Goal: Task Accomplishment & Management: Complete application form

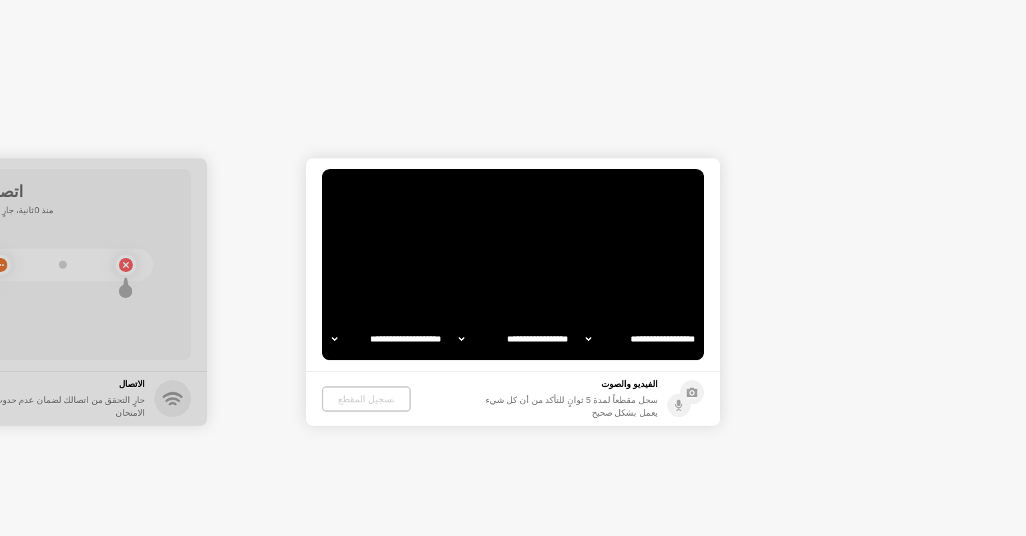
select select "**********"
select select "*******"
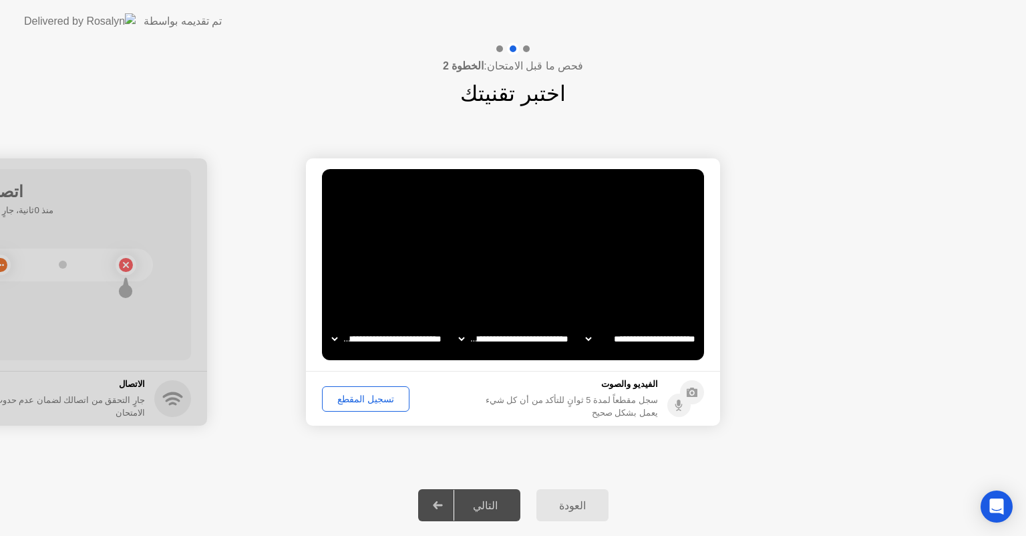
click at [377, 393] on div "تسجيل المقطع" at bounding box center [366, 398] width 78 height 11
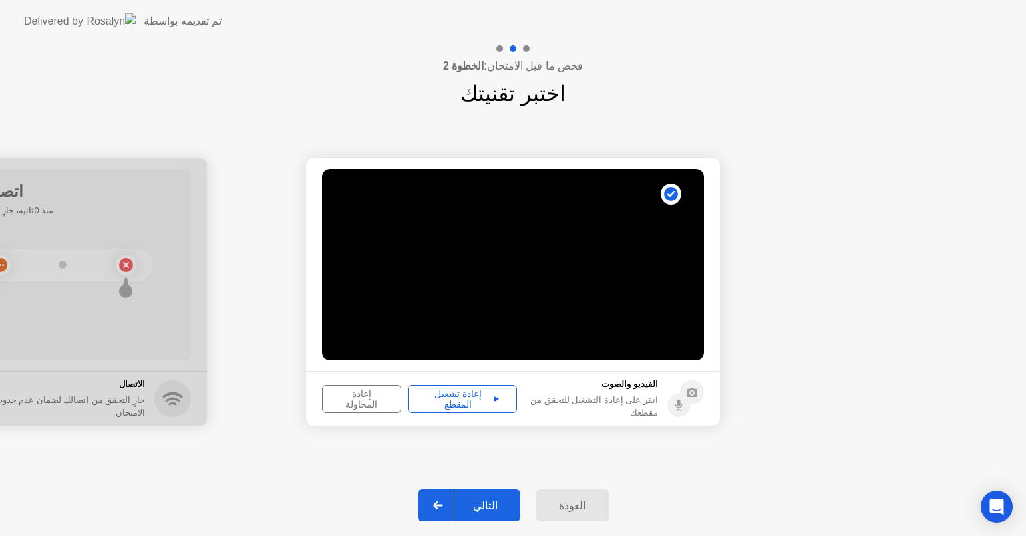
click at [474, 397] on div "إعادة تشغيل المقطع" at bounding box center [463, 398] width 100 height 21
click at [494, 512] on div "التالي" at bounding box center [485, 505] width 62 height 13
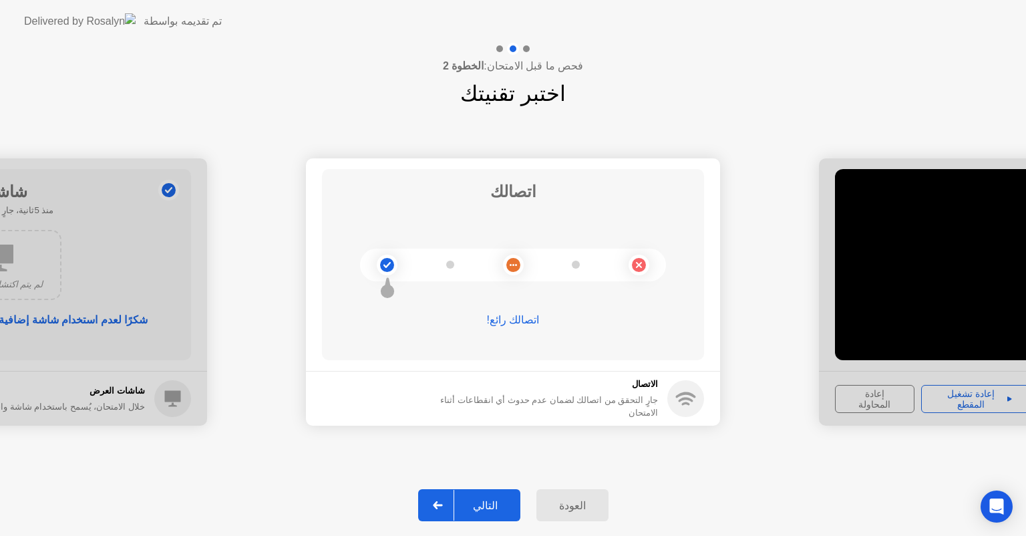
click at [506, 499] on div "التالي" at bounding box center [485, 505] width 62 height 13
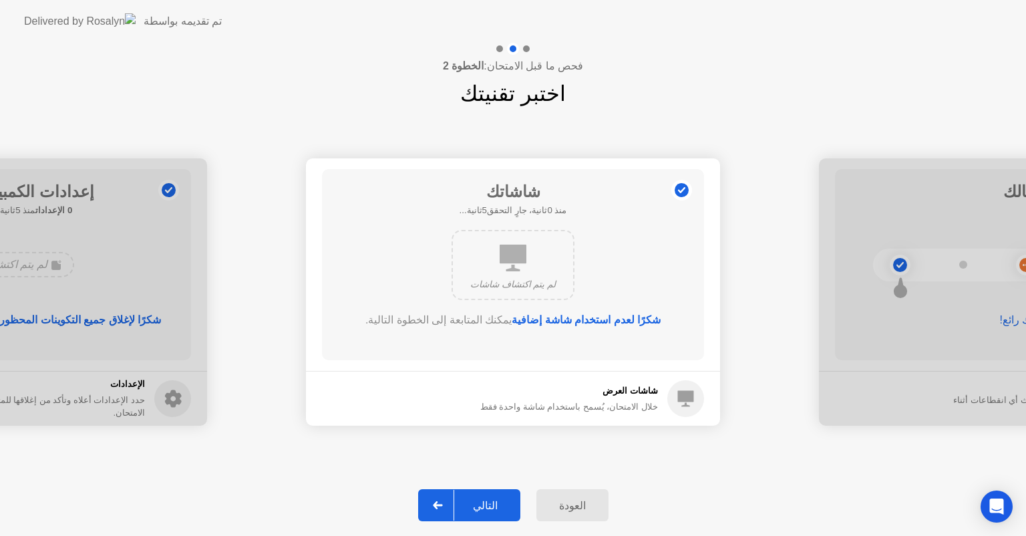
click at [506, 499] on div "التالي" at bounding box center [485, 505] width 62 height 13
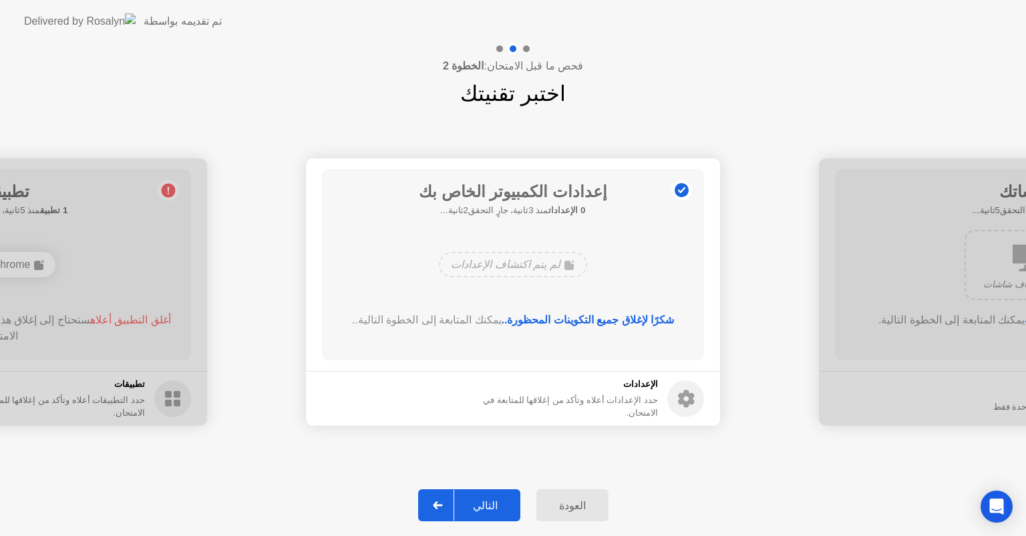
click at [506, 499] on div "التالي" at bounding box center [485, 505] width 62 height 13
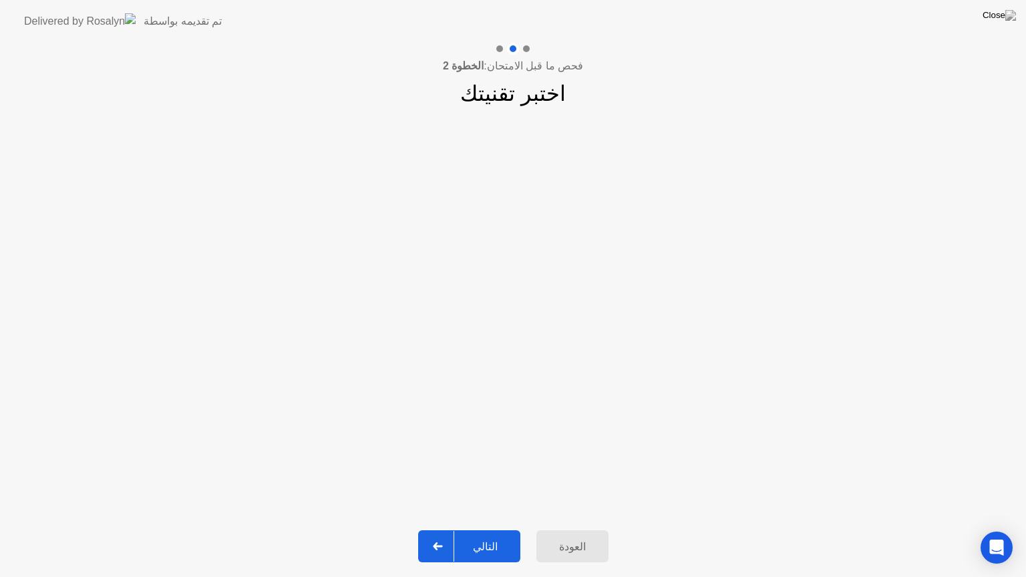
click at [491, 535] on button "التالي" at bounding box center [469, 546] width 102 height 32
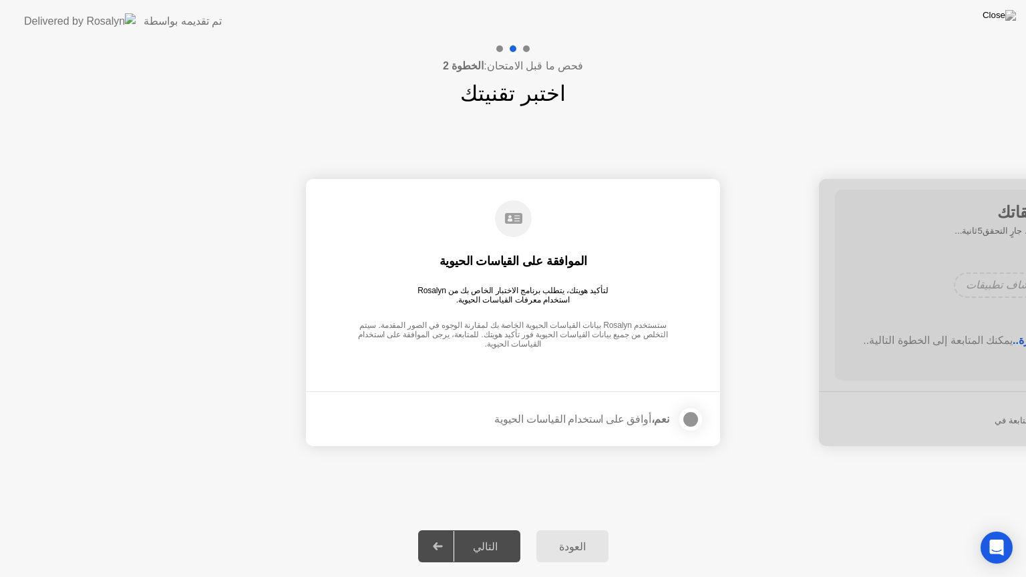
click at [580, 535] on div "العودة" at bounding box center [572, 546] width 64 height 13
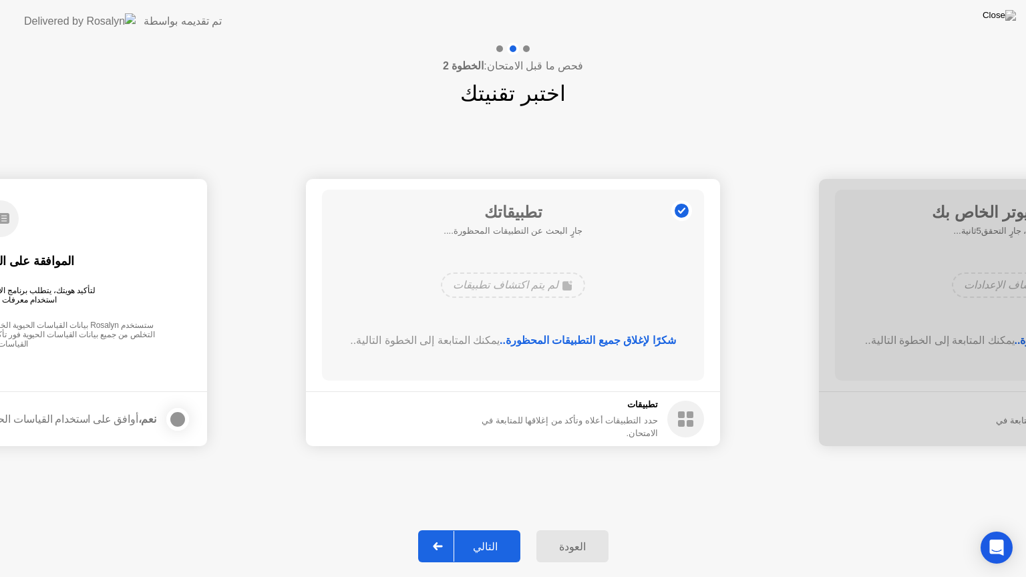
click at [486, 535] on div "التالي" at bounding box center [485, 546] width 62 height 13
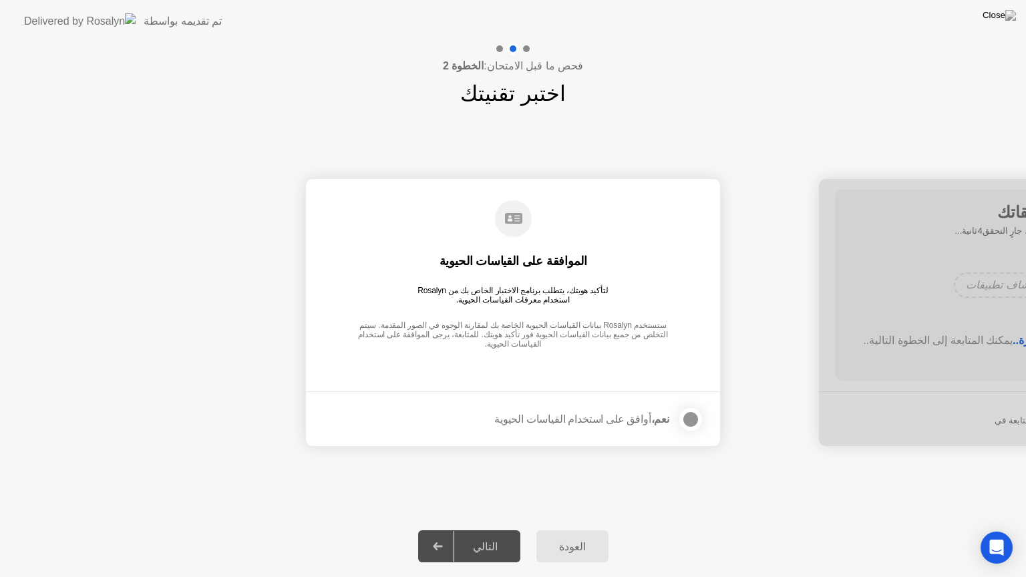
click at [625, 413] on div "نعم، أوافق على استخدام القياسات الحيوية" at bounding box center [581, 419] width 175 height 13
click at [696, 417] on div at bounding box center [691, 419] width 16 height 16
click at [497, 535] on div "التالي" at bounding box center [485, 546] width 62 height 13
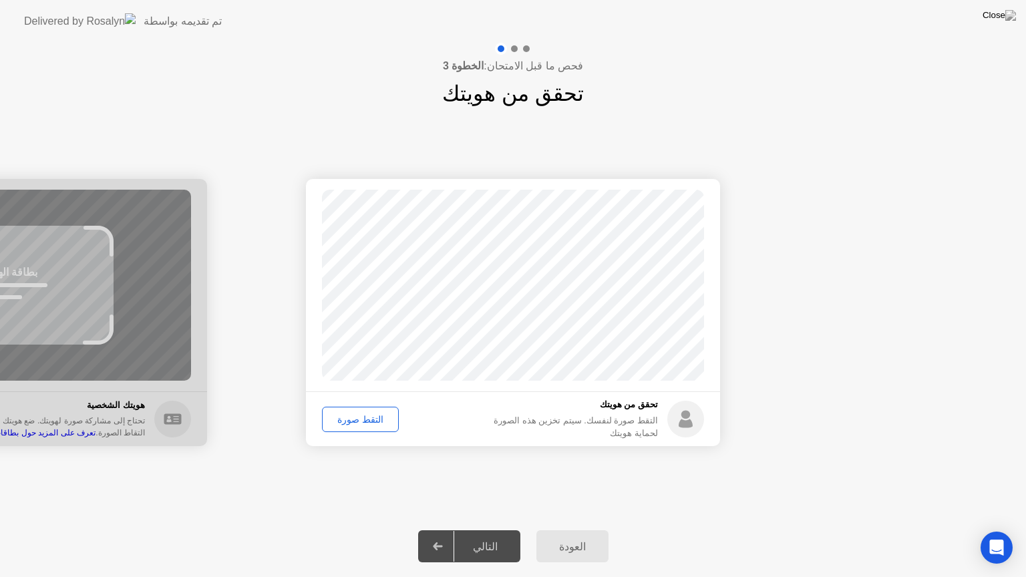
click at [379, 425] on div "التقط صورة" at bounding box center [360, 419] width 67 height 11
click at [439, 535] on icon at bounding box center [438, 546] width 10 height 8
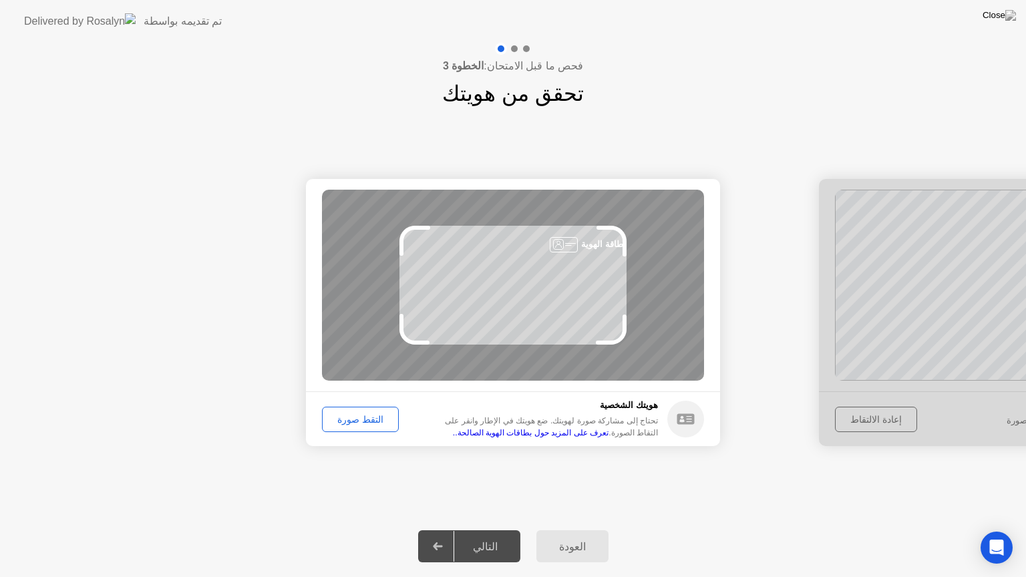
click at [343, 423] on div "التقط صورة" at bounding box center [360, 419] width 67 height 11
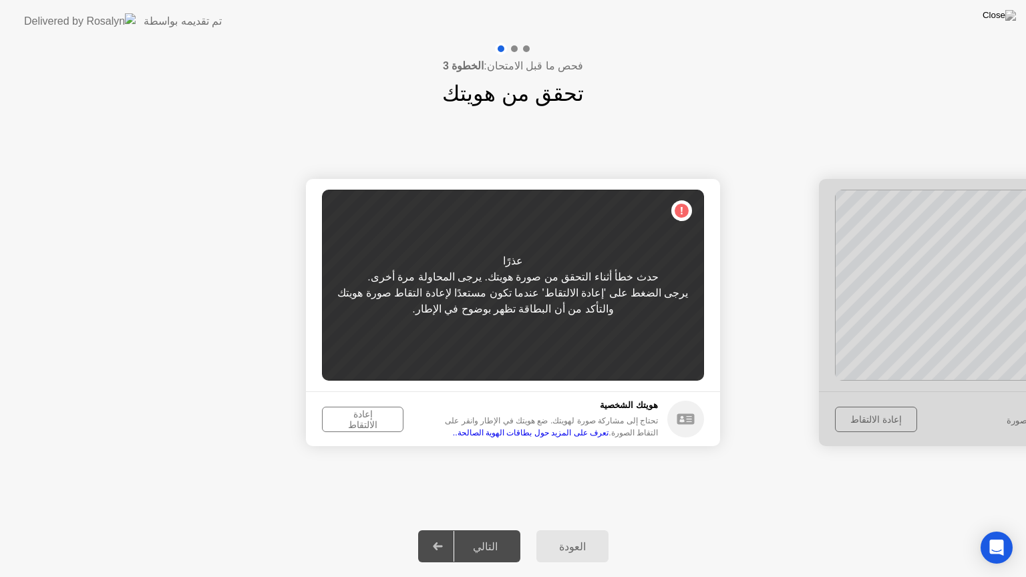
click at [375, 425] on div "إعادة الالتقاط" at bounding box center [363, 419] width 72 height 21
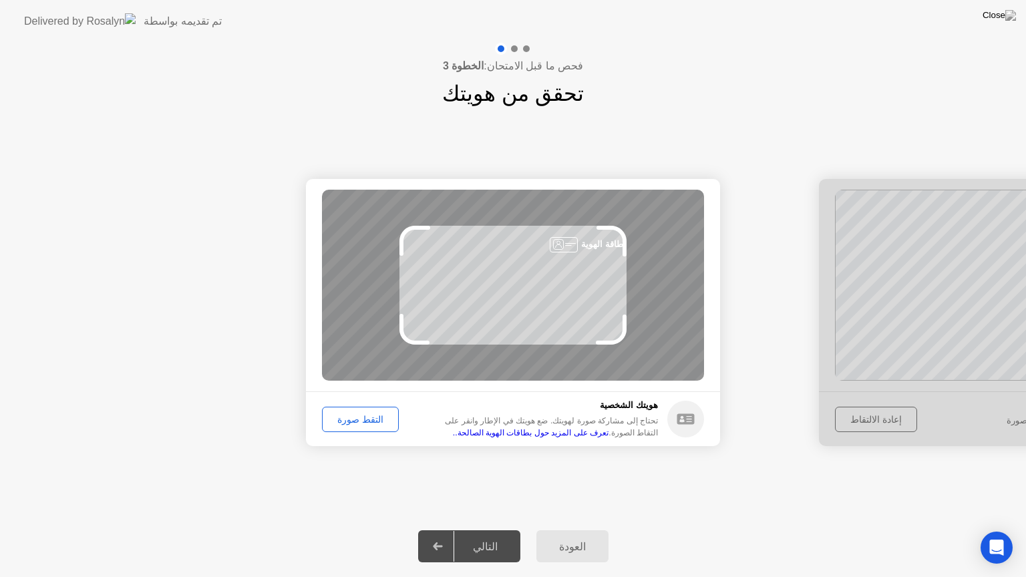
click at [365, 415] on div "التقط صورة" at bounding box center [360, 419] width 67 height 11
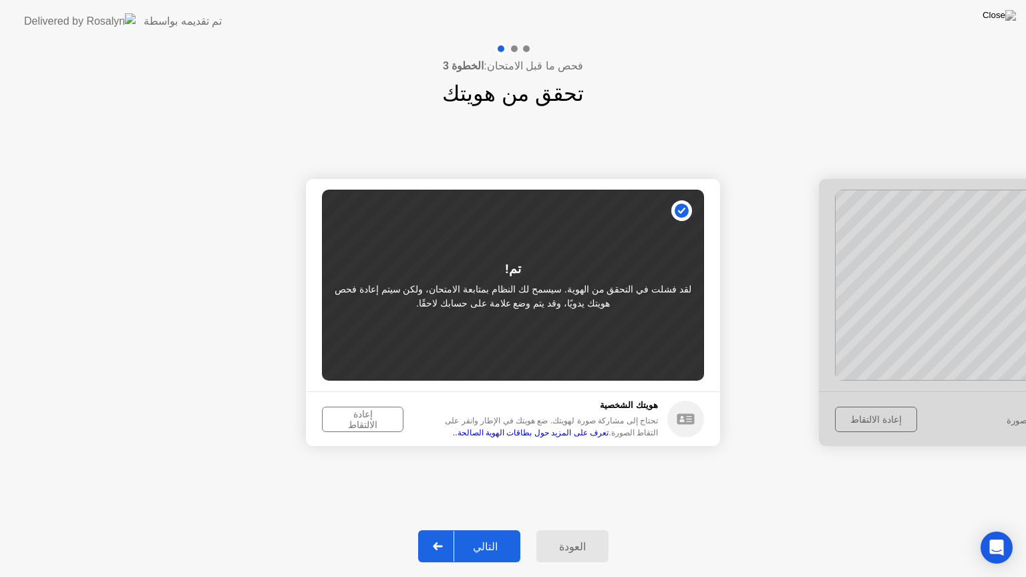
click at [365, 415] on div "إعادة الالتقاط" at bounding box center [363, 419] width 72 height 21
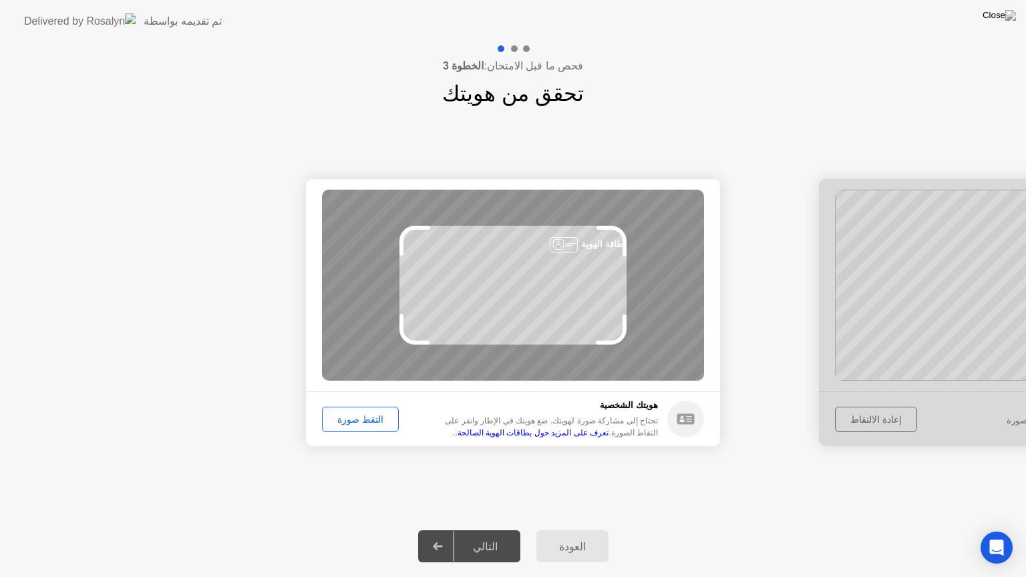
click at [365, 415] on div "التقط صورة" at bounding box center [360, 419] width 67 height 11
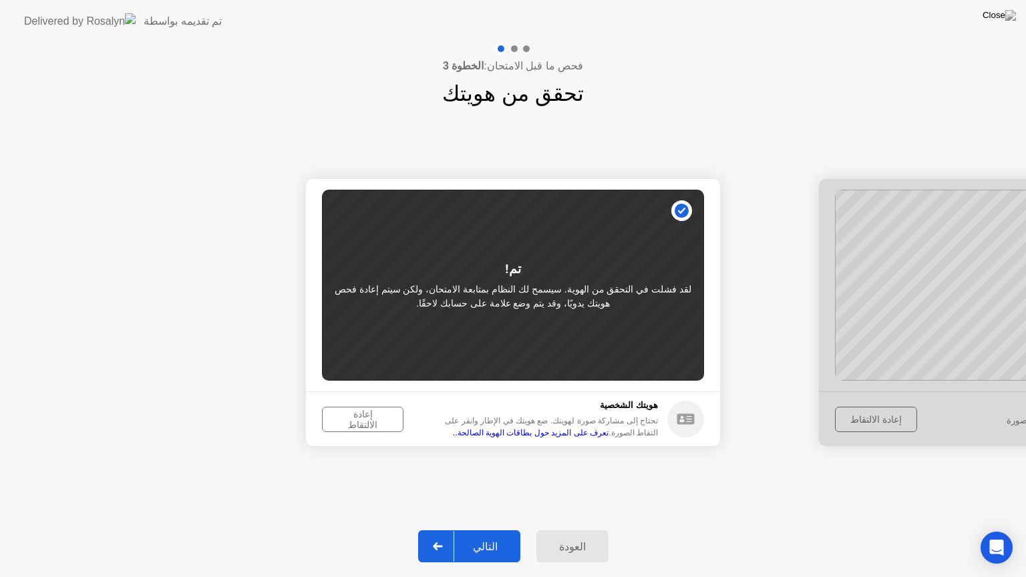
click at [465, 535] on div "التالي" at bounding box center [485, 546] width 62 height 13
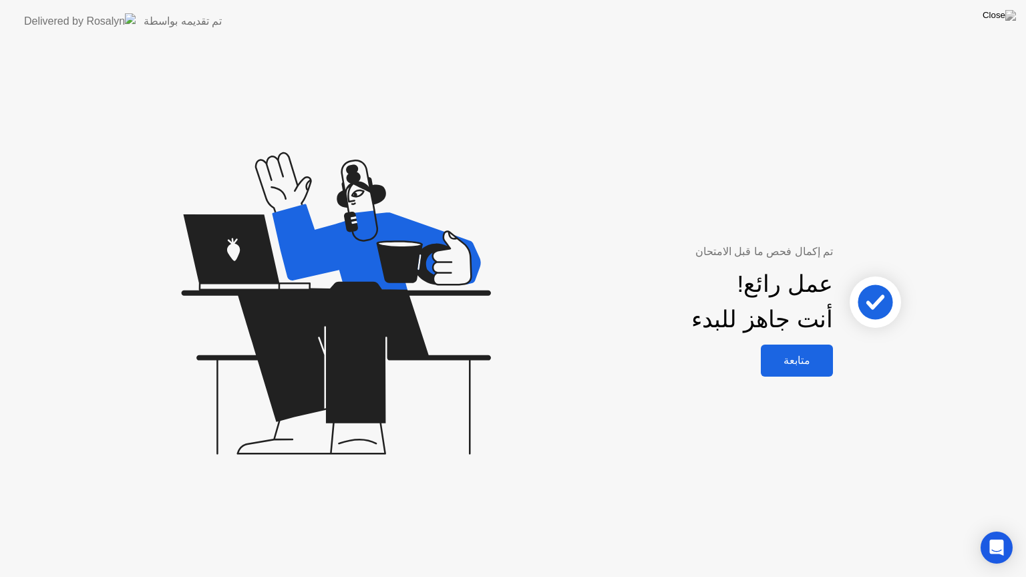
click at [806, 357] on div "متابعة" at bounding box center [797, 360] width 64 height 13
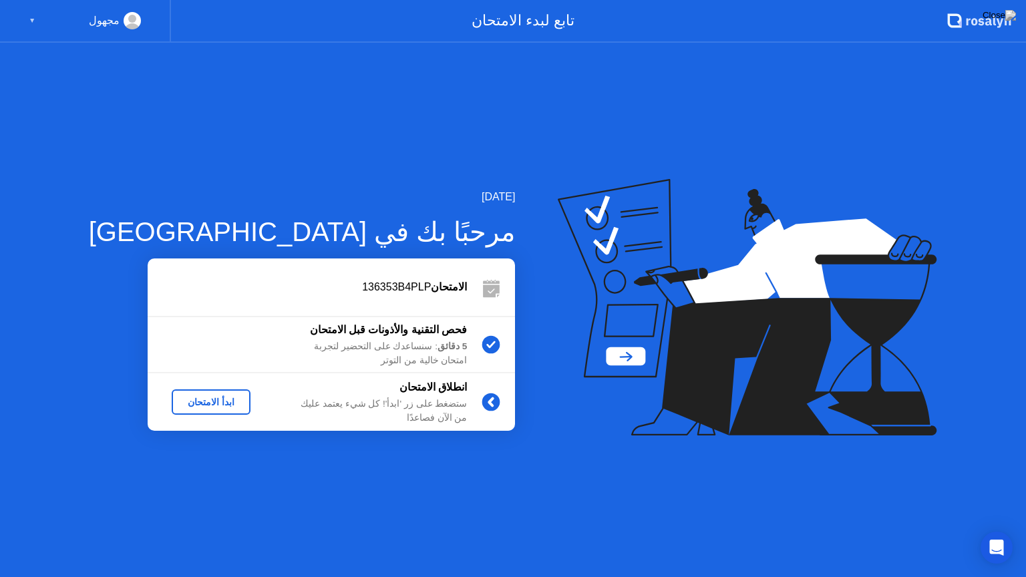
click at [177, 407] on div "ابدأ الامتحان" at bounding box center [211, 402] width 68 height 11
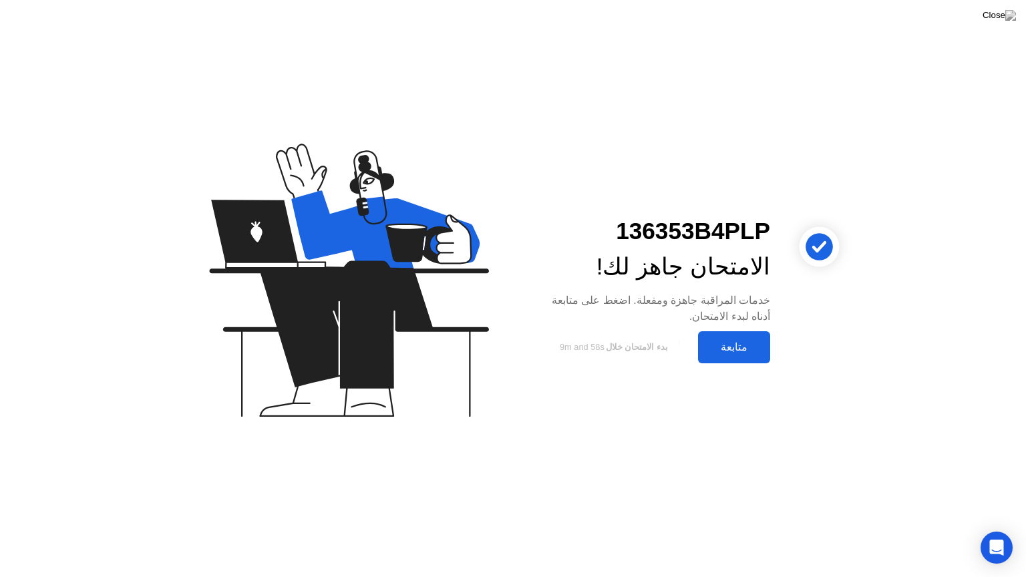
click at [719, 346] on div "متابعة" at bounding box center [734, 347] width 64 height 13
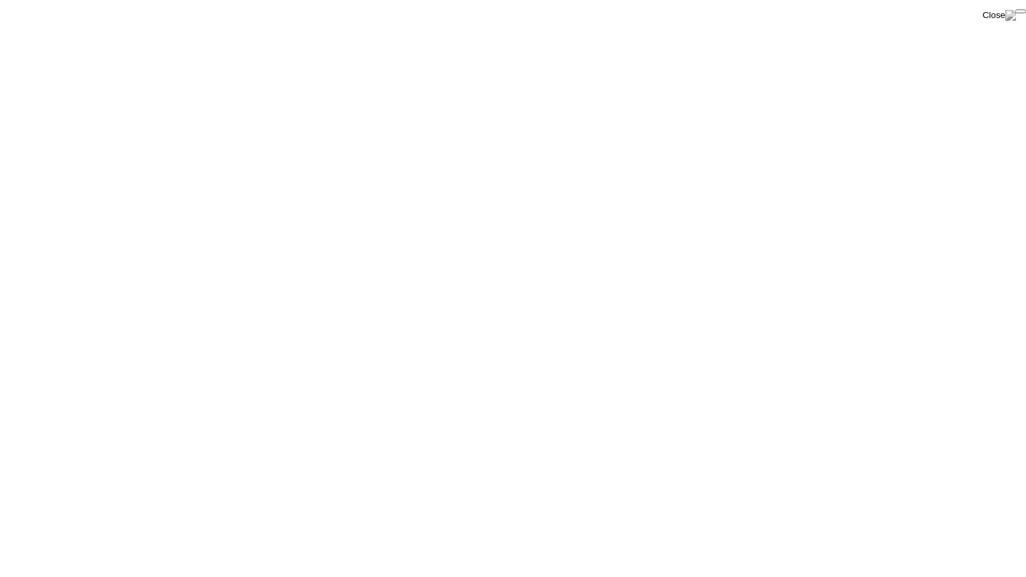
click div "End Proctoring Session"
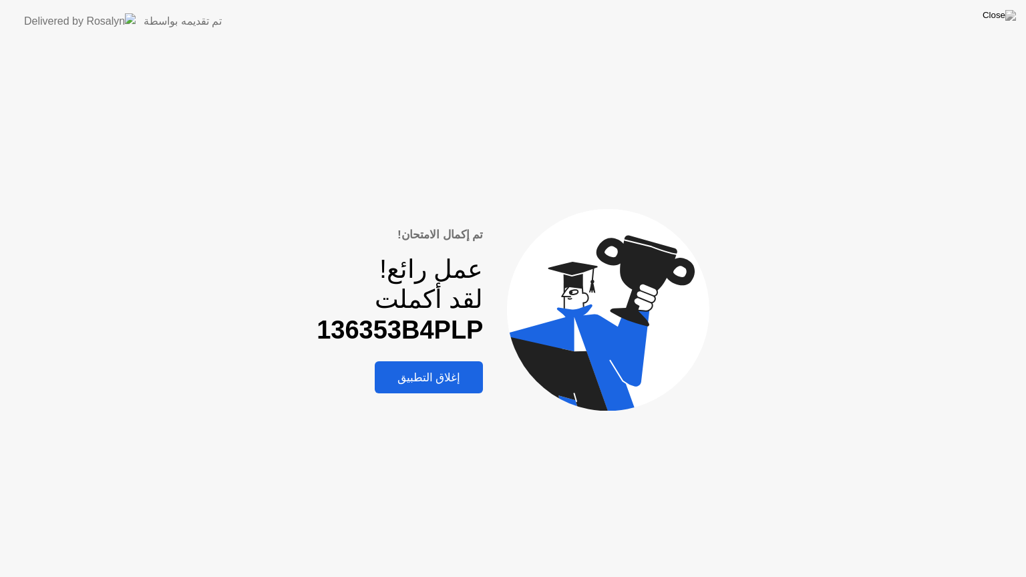
click at [433, 373] on div "إغلاق التطبيق" at bounding box center [429, 378] width 101 height 14
